Goal: Navigation & Orientation: Find specific page/section

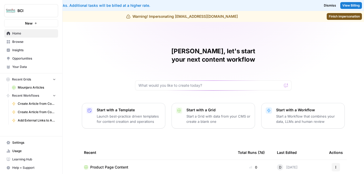
click at [22, 44] on link "Browse" at bounding box center [31, 42] width 54 height 8
click at [345, 19] on link "Finish impersonation" at bounding box center [344, 16] width 35 height 7
